Goal: Find specific page/section: Find specific page/section

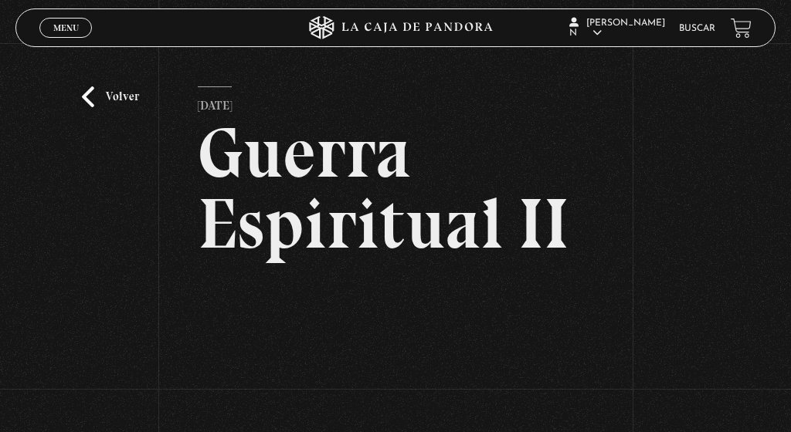
click at [400, 36] on icon at bounding box center [394, 27] width 237 height 23
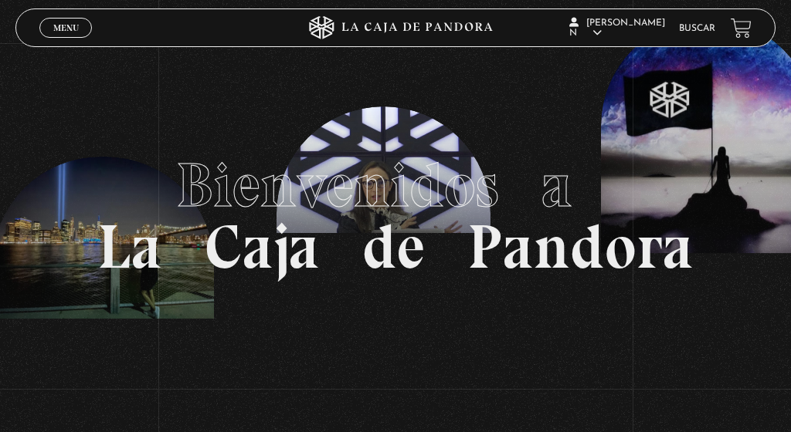
click at [63, 32] on span "Menu" at bounding box center [65, 27] width 25 height 9
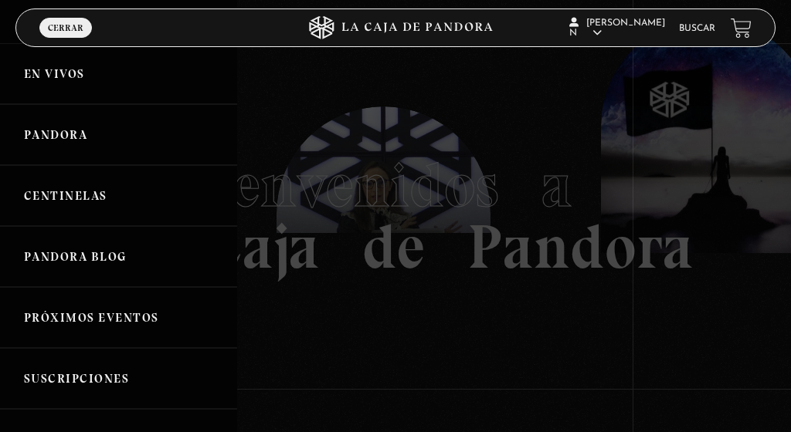
click at [78, 84] on link "En vivos" at bounding box center [118, 73] width 237 height 61
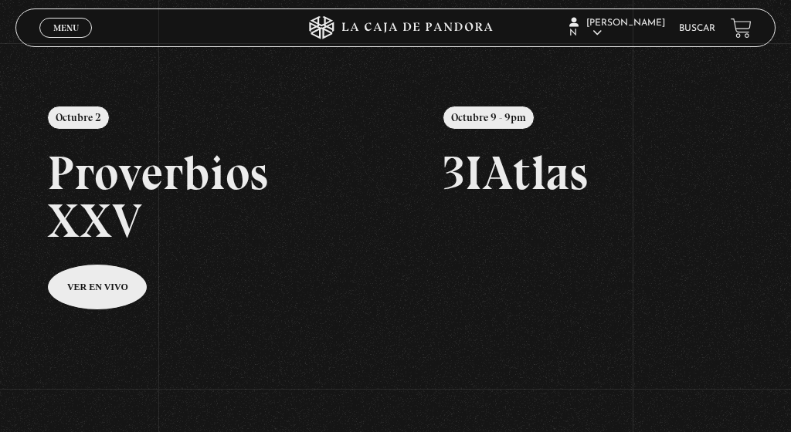
scroll to position [147, 0]
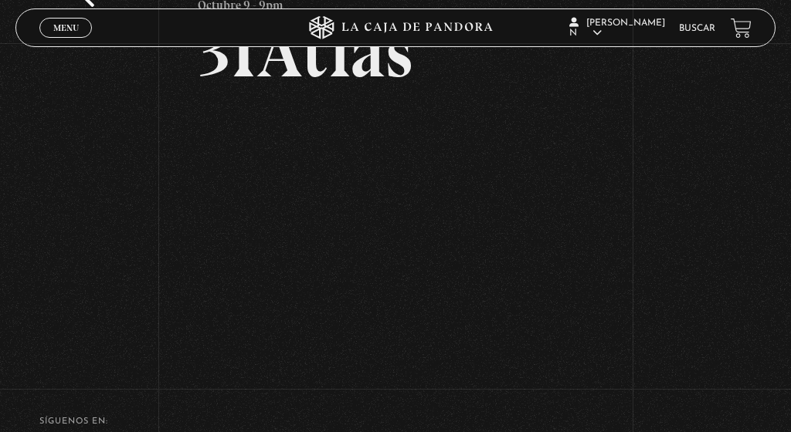
scroll to position [105, 0]
